Goal: Task Accomplishment & Management: Manage account settings

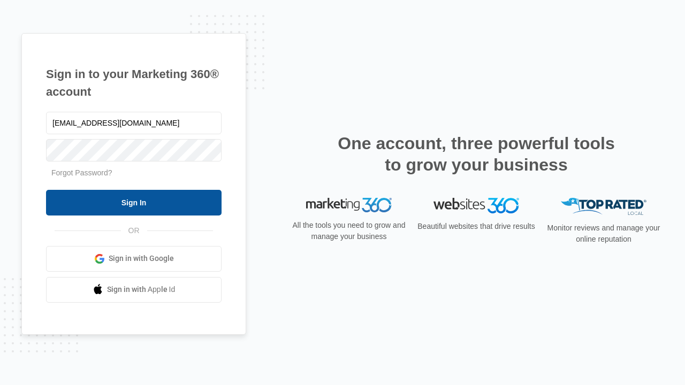
click at [134, 202] on input "Sign In" at bounding box center [134, 203] width 176 height 26
